Goal: Task Accomplishment & Management: Complete application form

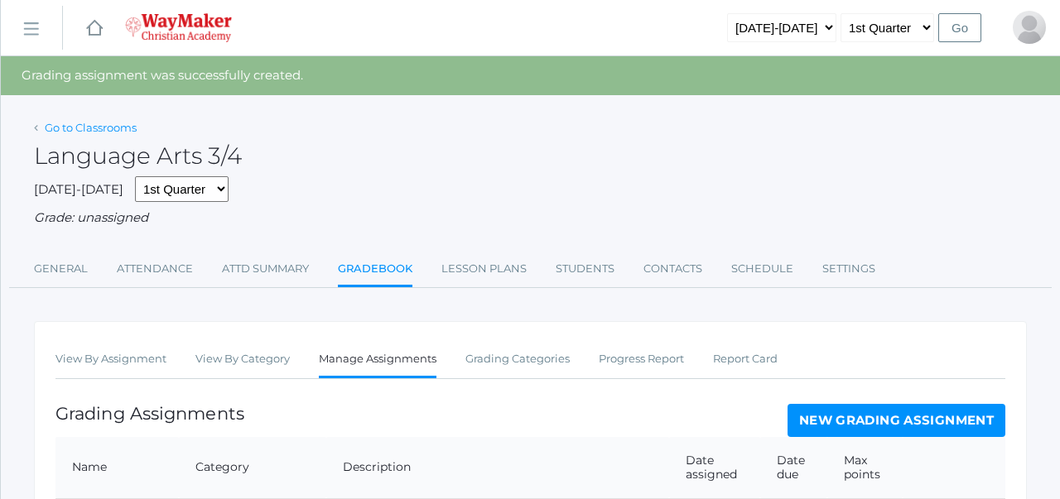
click at [73, 125] on link "Go to Classrooms" at bounding box center [91, 127] width 92 height 13
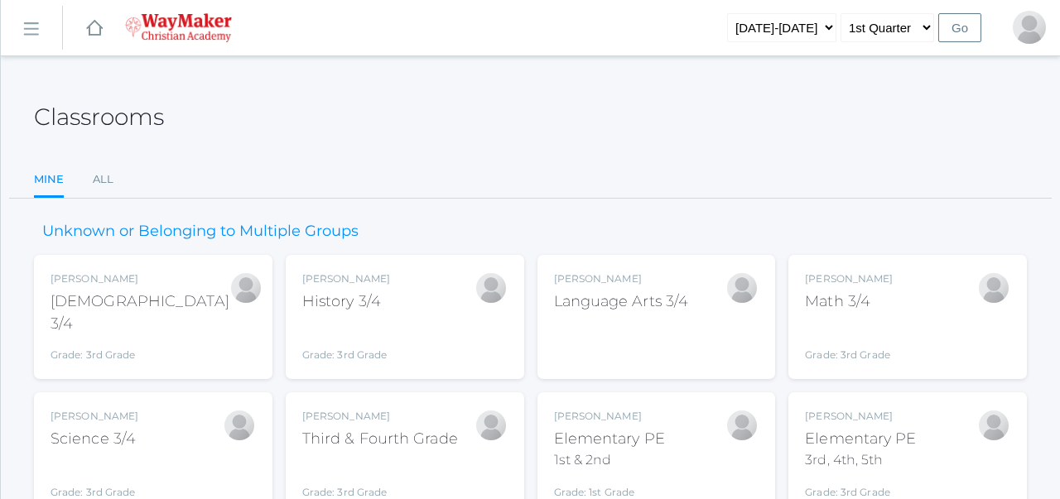
scroll to position [77, 0]
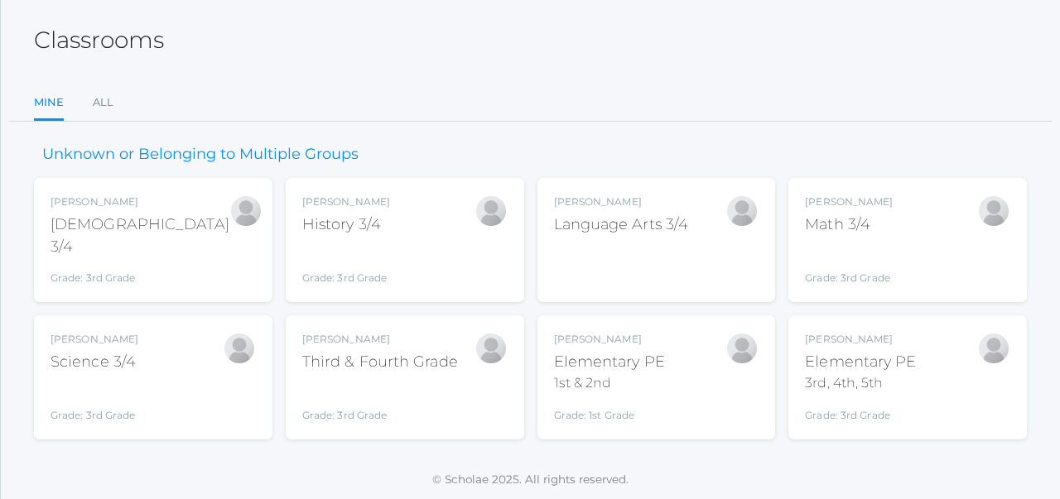
click at [409, 361] on div "Third & Fourth Grade" at bounding box center [380, 362] width 156 height 22
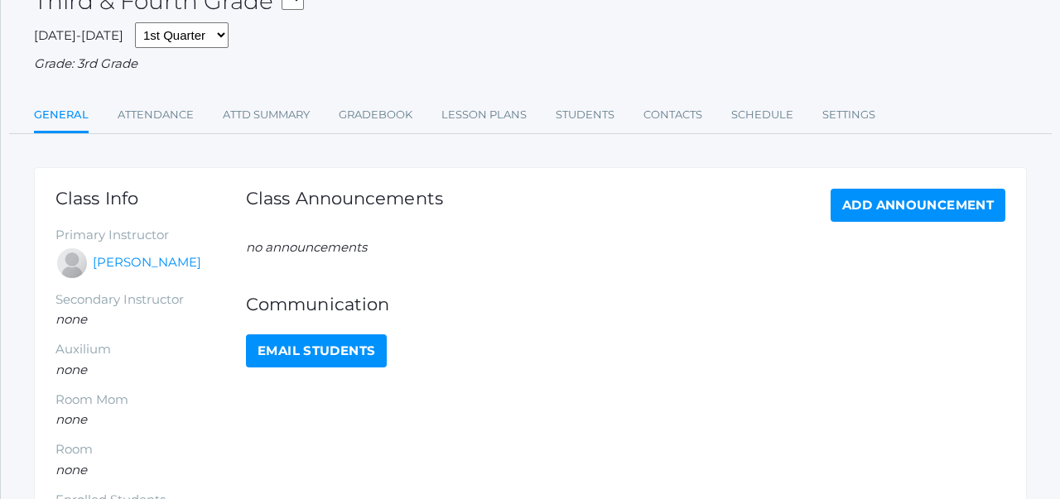
scroll to position [121, 0]
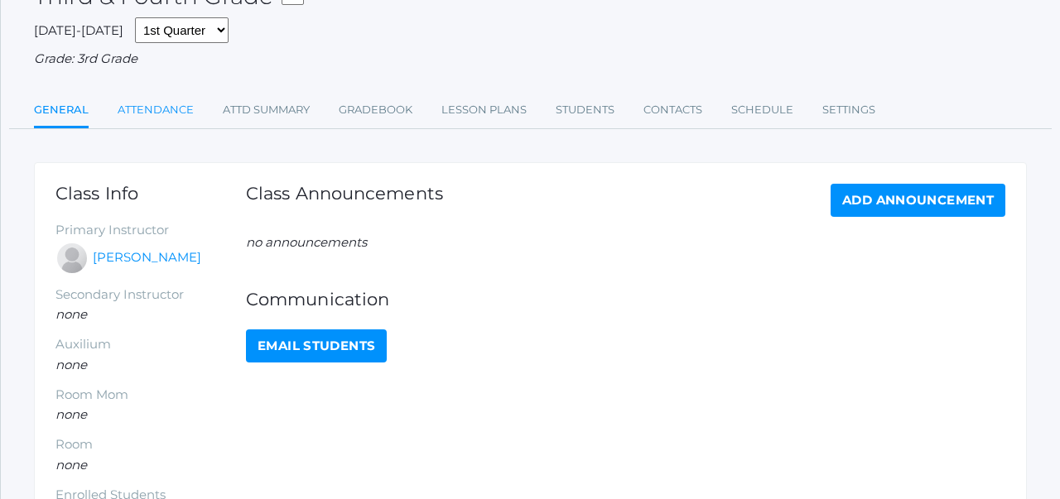
click at [168, 99] on link "Attendance" at bounding box center [156, 110] width 76 height 33
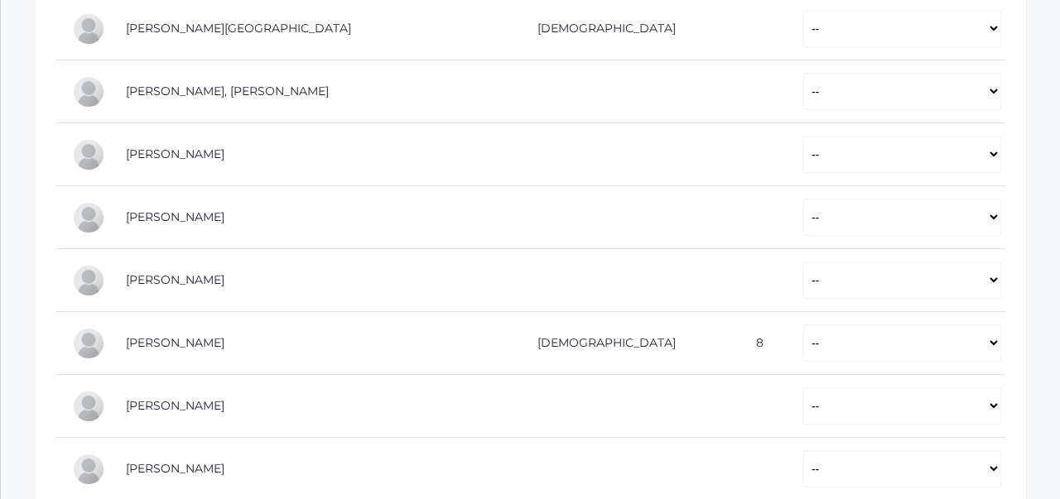
scroll to position [543, 0]
click at [803, 282] on select "-- Present Tardy Excused Tardy Unexcused Absent Excused Absent Unexcused" at bounding box center [902, 279] width 198 height 37
select select "AE"
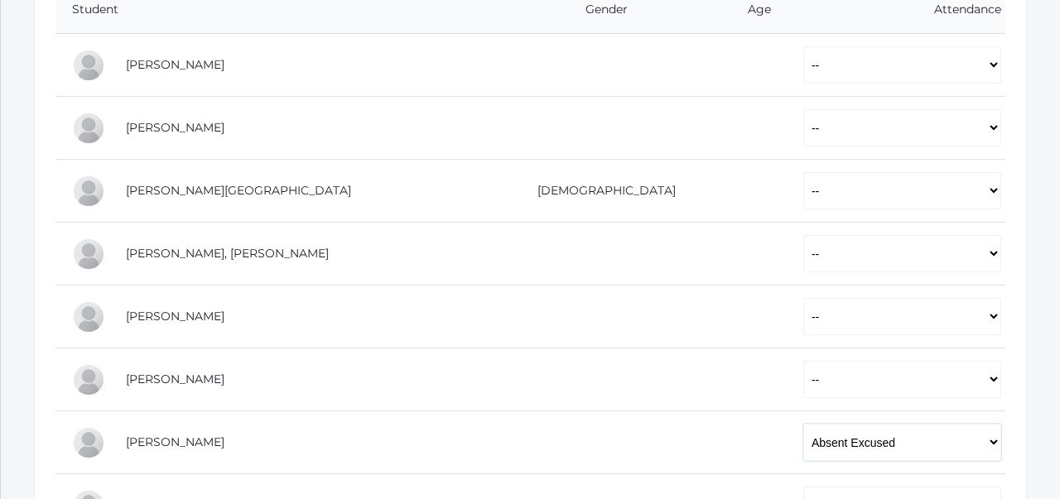
scroll to position [384, 0]
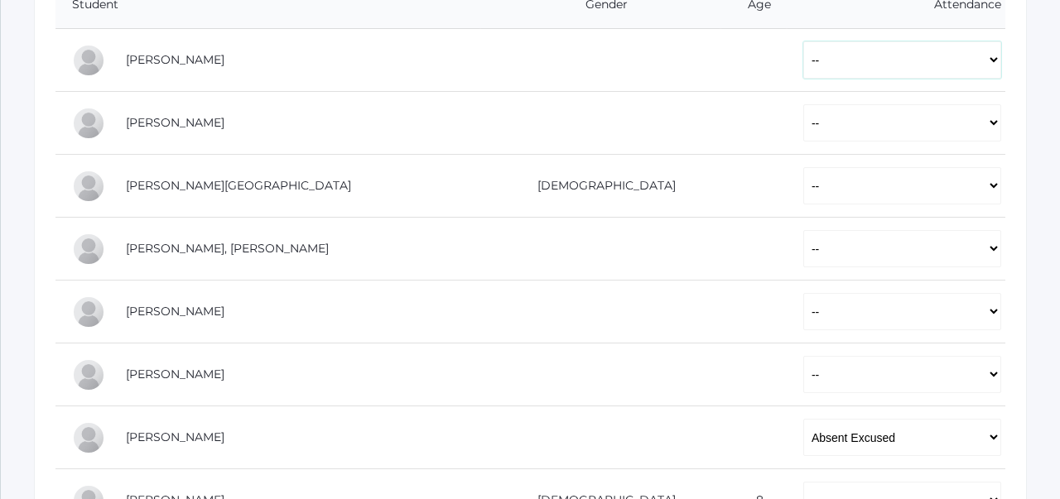
click at [803, 71] on select "-- Present Tardy Excused Tardy Unexcused Absent Excused Absent Unexcused" at bounding box center [902, 59] width 198 height 37
select select "P"
click at [803, 137] on select "-- Present Tardy Excused Tardy Unexcused Absent Excused Absent Unexcused" at bounding box center [902, 122] width 198 height 37
select select "P"
click at [803, 174] on select "-- Present Tardy Excused Tardy Unexcused Absent Excused Absent Unexcused" at bounding box center [902, 185] width 198 height 37
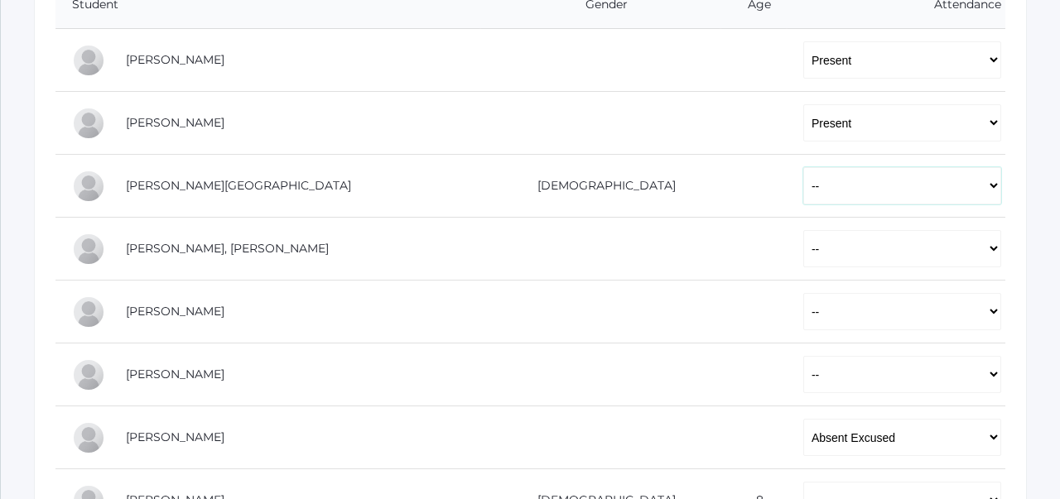
select select "P"
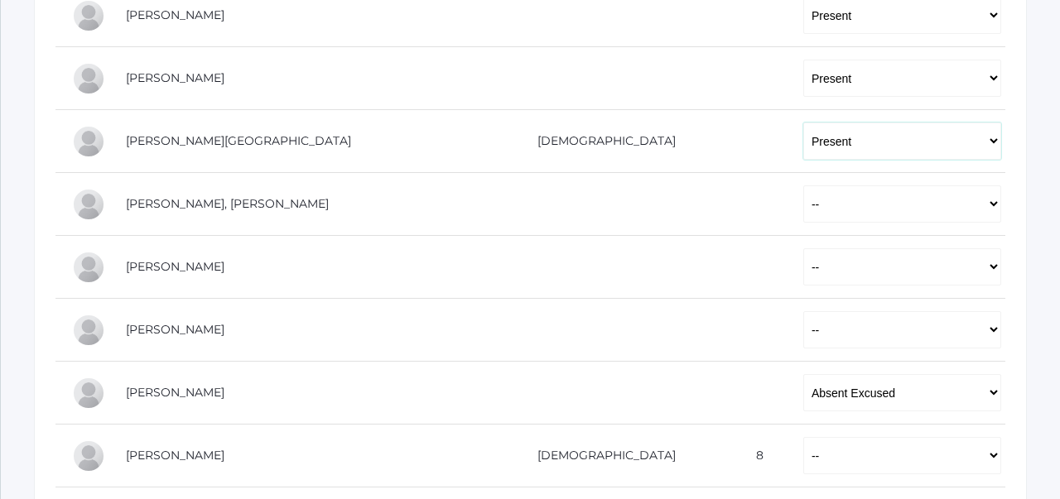
scroll to position [436, 0]
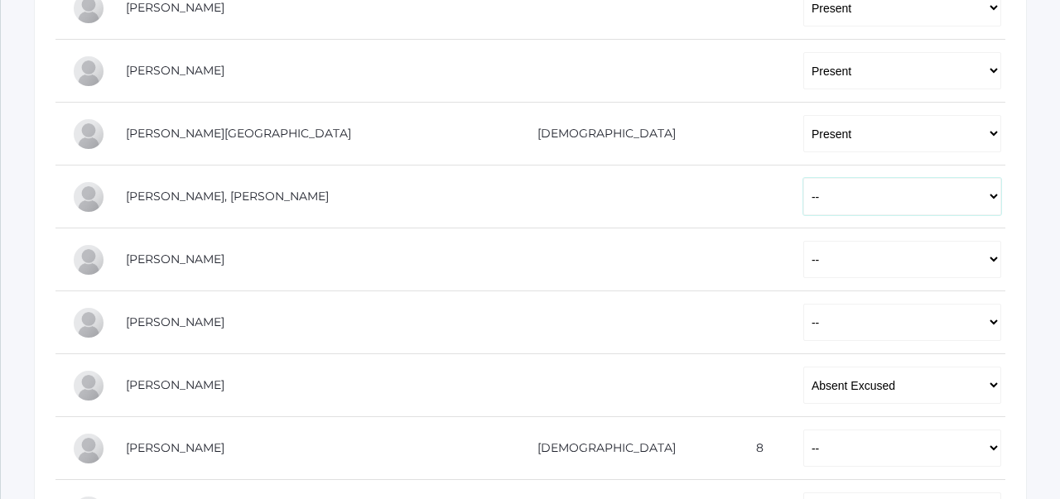
click at [803, 191] on select "-- Present Tardy Excused Tardy Unexcused Absent Excused Absent Unexcused" at bounding box center [902, 196] width 198 height 37
select select "P"
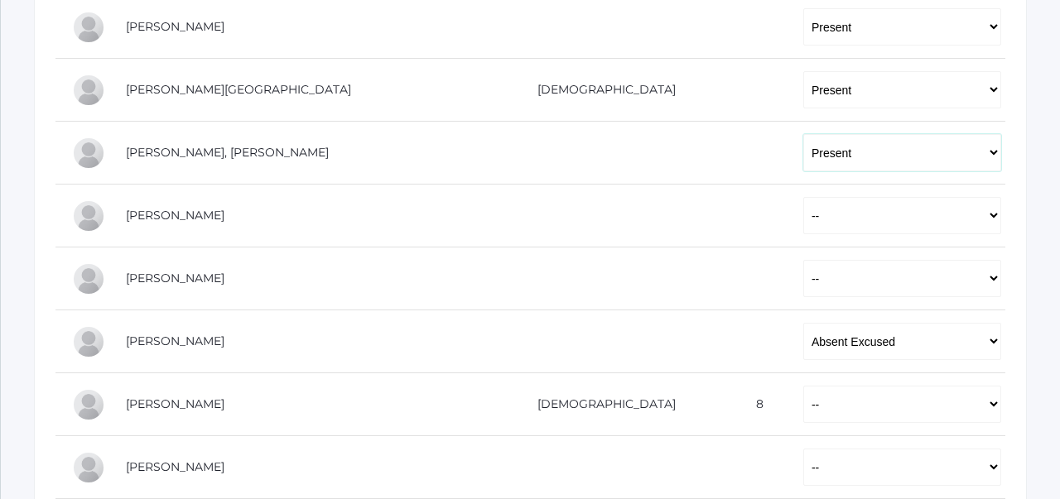
scroll to position [494, 0]
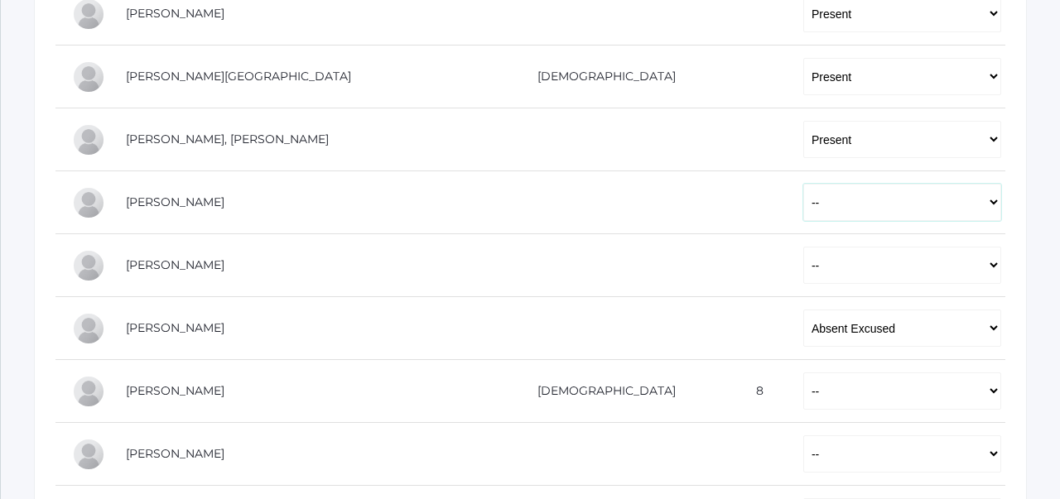
click at [803, 200] on select "-- Present Tardy Excused Tardy Unexcused Absent Excused Absent Unexcused" at bounding box center [902, 202] width 198 height 37
select select "P"
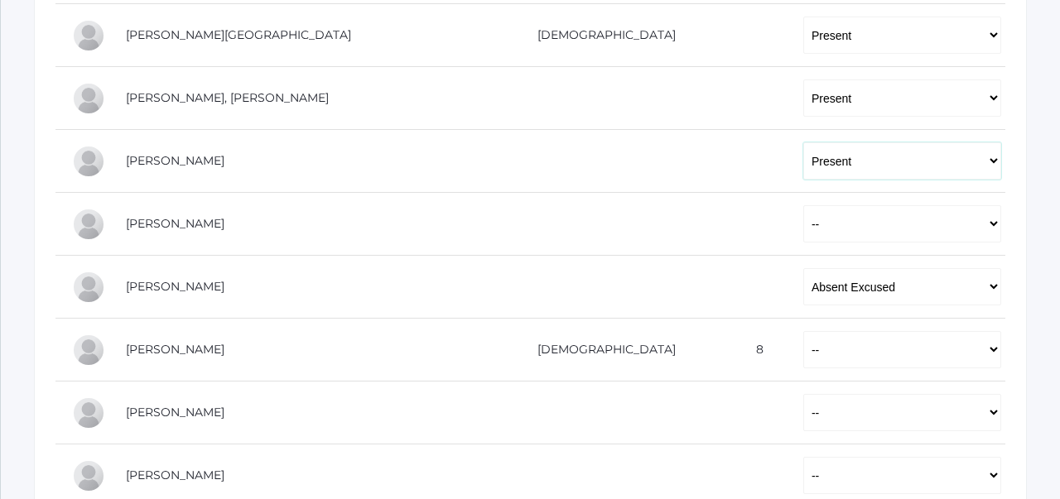
scroll to position [538, 0]
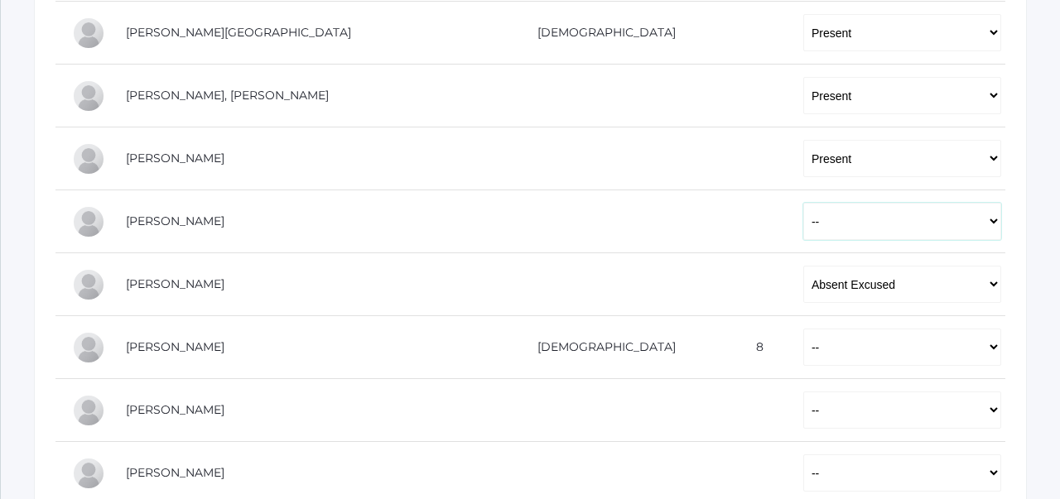
click at [803, 222] on select "-- Present Tardy Excused Tardy Unexcused Absent Excused Absent Unexcused" at bounding box center [902, 221] width 198 height 37
select select "P"
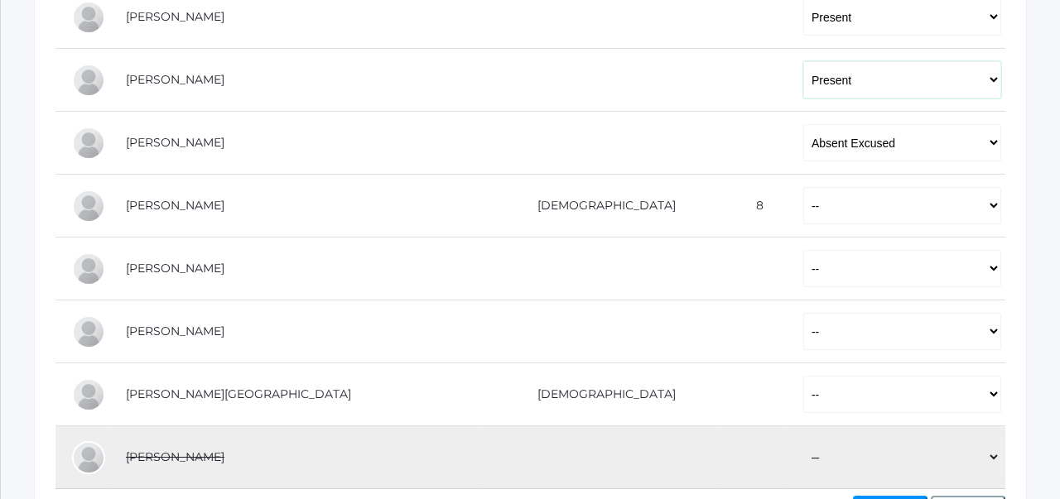
scroll to position [687, 0]
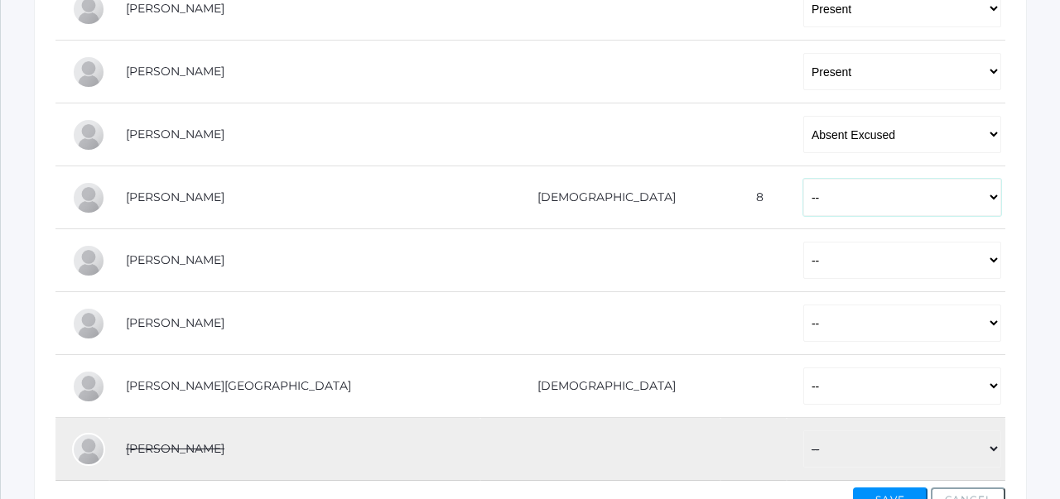
click at [803, 199] on select "-- Present Tardy Excused Tardy Unexcused Absent Excused Absent Unexcused" at bounding box center [902, 197] width 198 height 37
select select "P"
click at [803, 258] on select "-- Present Tardy Excused Tardy Unexcused Absent Excused Absent Unexcused" at bounding box center [902, 260] width 198 height 37
select select "P"
click at [803, 316] on select "-- Present Tardy Excused Tardy Unexcused Absent Excused Absent Unexcused" at bounding box center [902, 323] width 198 height 37
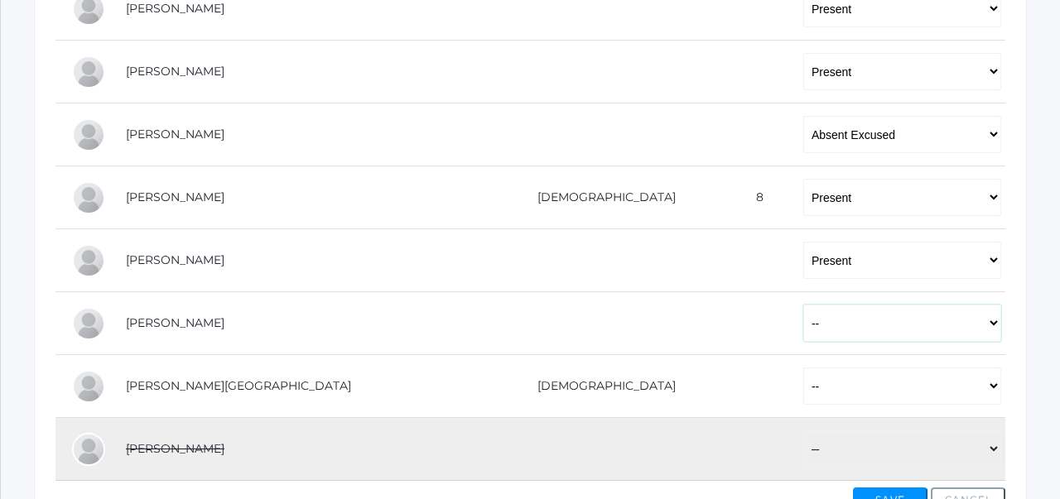
select select "P"
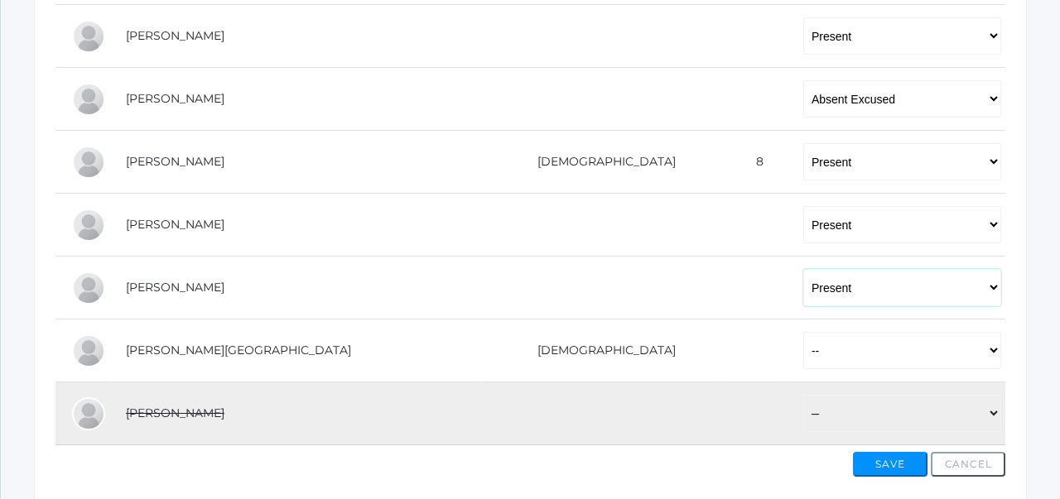
scroll to position [735, 0]
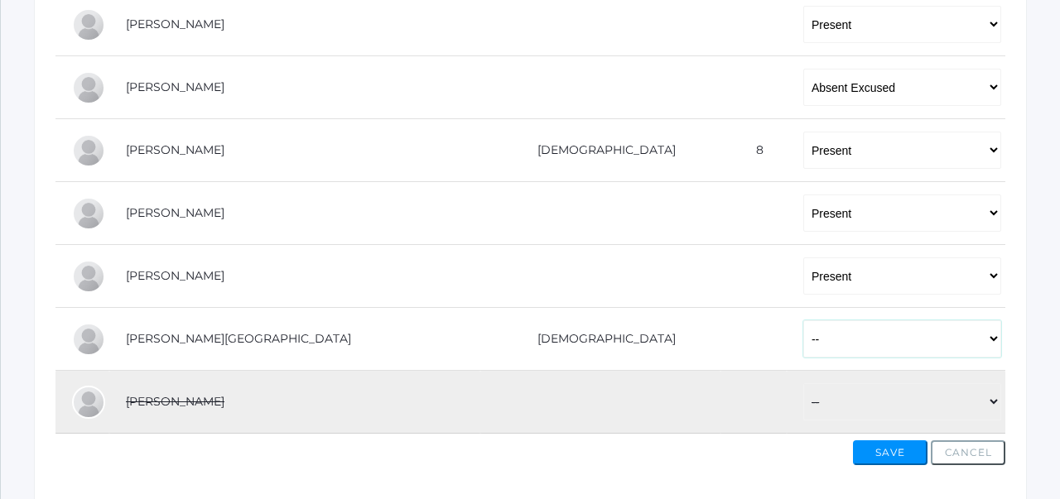
click at [803, 342] on select "-- Present Tardy Excused Tardy Unexcused Absent Excused Absent Unexcused" at bounding box center [902, 339] width 198 height 37
select select "P"
click at [885, 453] on button "Save" at bounding box center [890, 453] width 75 height 25
